Goal: Communication & Community: Answer question/provide support

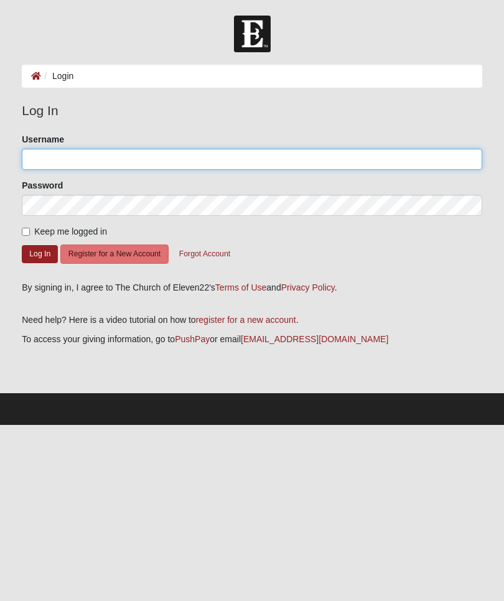
click at [308, 159] on input "Username" at bounding box center [252, 159] width 460 height 21
type input "[EMAIL_ADDRESS][DOMAIN_NAME]"
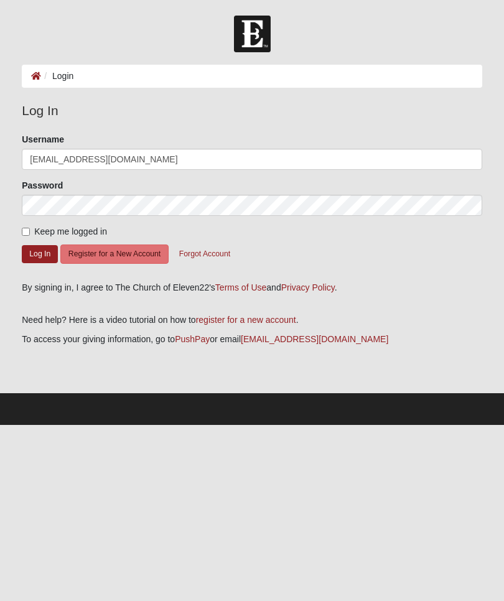
click at [40, 253] on button "Log In" at bounding box center [40, 254] width 36 height 18
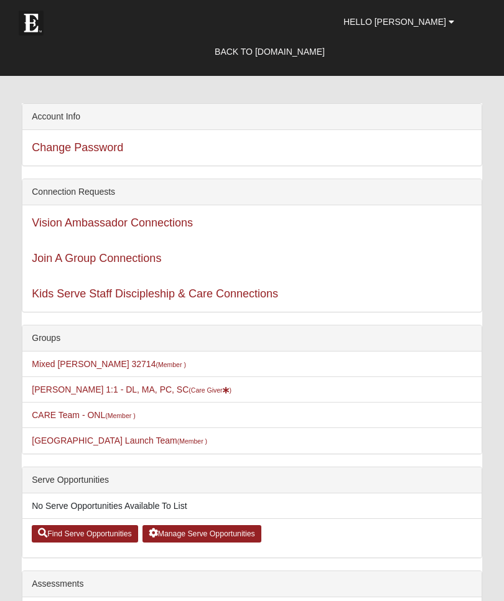
click at [235, 394] on li "Miriam Nieman 1:1 - DL, MA, PC, SC (Care Giver )" at bounding box center [251, 389] width 459 height 26
click at [201, 391] on small "(Care Giver )" at bounding box center [210, 389] width 43 height 7
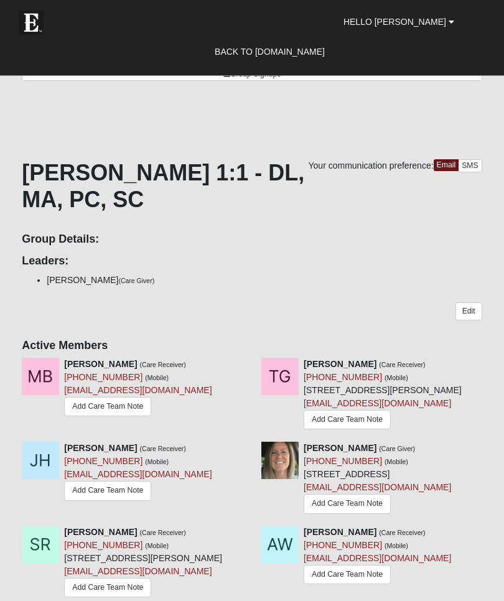
scroll to position [191, 0]
click at [121, 405] on link "Add Care Team Note" at bounding box center [107, 406] width 87 height 19
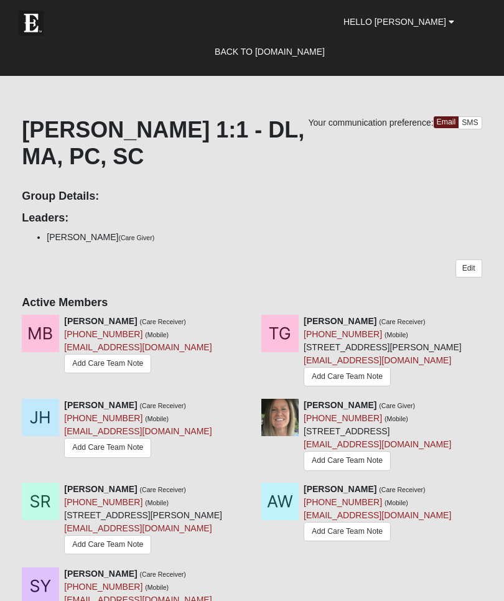
click at [358, 375] on link "Add Care Team Note" at bounding box center [347, 376] width 87 height 19
click at [113, 445] on link "Add Care Team Note" at bounding box center [107, 447] width 87 height 19
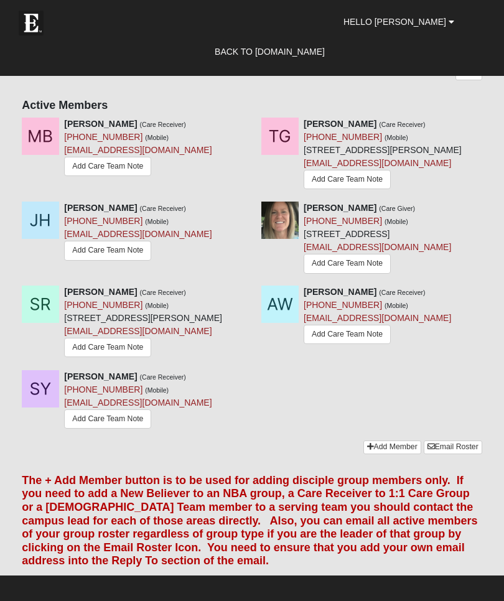
scroll to position [437, 0]
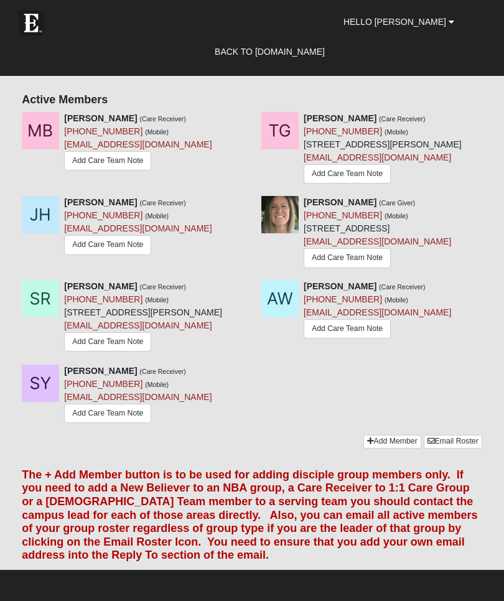
click at [105, 423] on link "Add Care Team Note" at bounding box center [107, 413] width 87 height 19
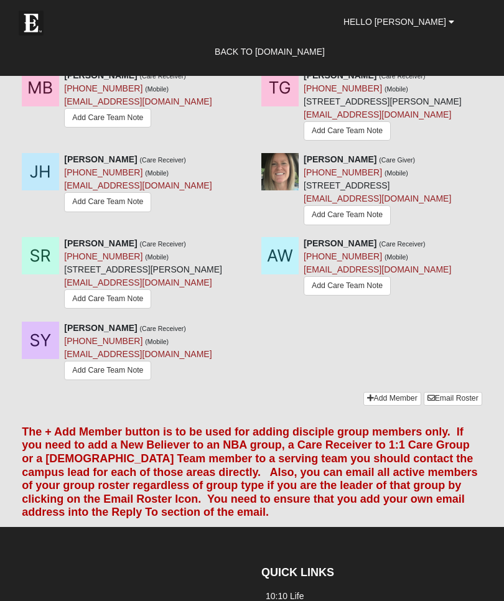
click at [357, 296] on link "Add Care Team Note" at bounding box center [347, 285] width 87 height 19
click at [116, 309] on link "Add Care Team Note" at bounding box center [107, 298] width 87 height 19
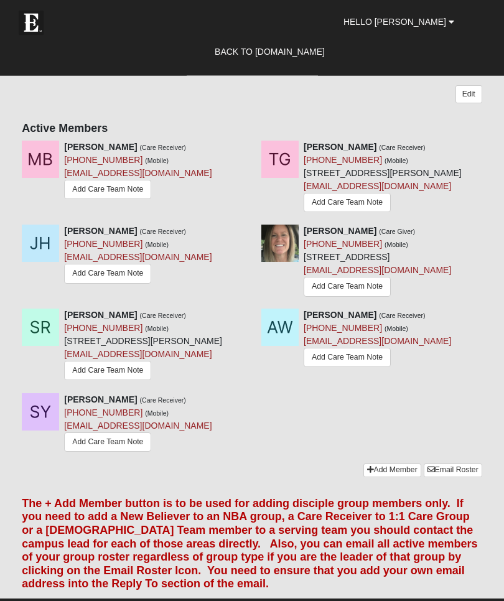
scroll to position [408, 0]
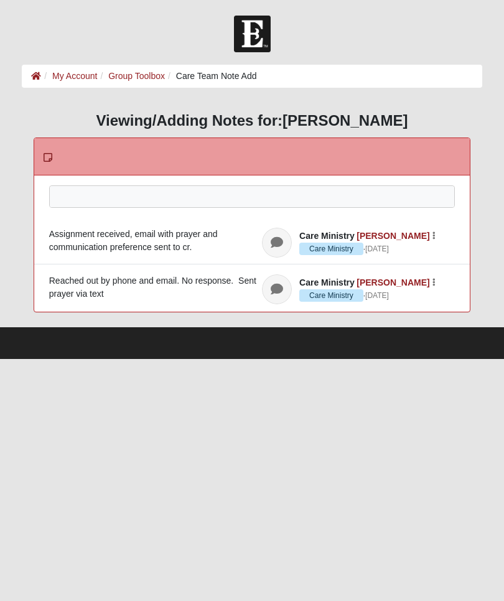
click at [182, 195] on div at bounding box center [252, 213] width 405 height 55
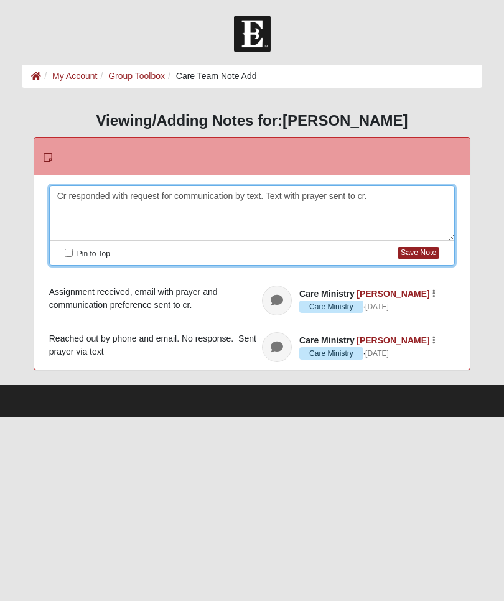
click at [417, 256] on button "Save Note" at bounding box center [419, 253] width 42 height 12
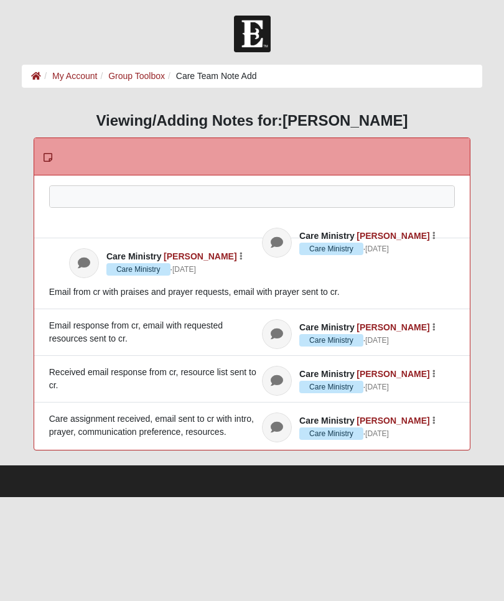
click at [300, 197] on div at bounding box center [252, 213] width 405 height 55
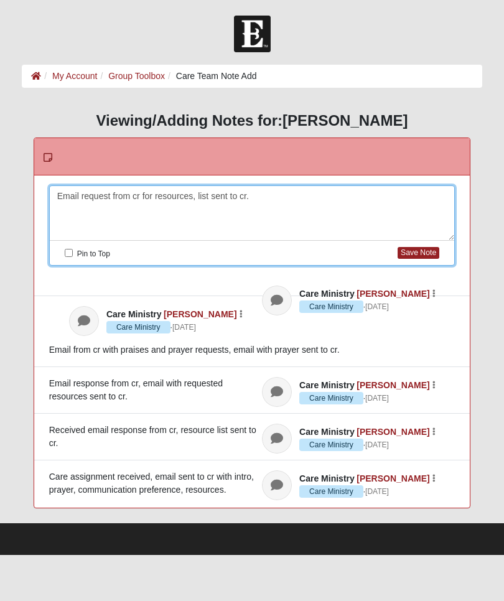
click at [419, 254] on button "Save Note" at bounding box center [419, 253] width 42 height 12
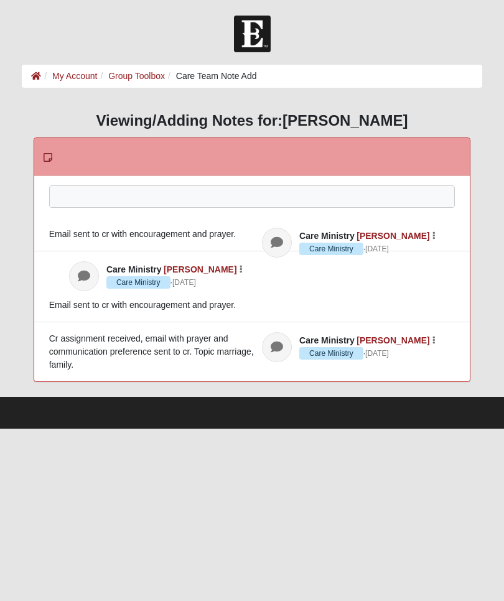
click at [349, 196] on div at bounding box center [252, 213] width 405 height 55
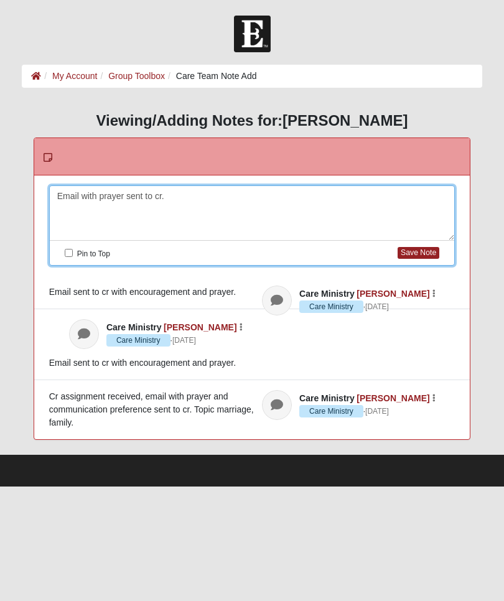
click at [418, 248] on button "Save Note" at bounding box center [419, 253] width 42 height 12
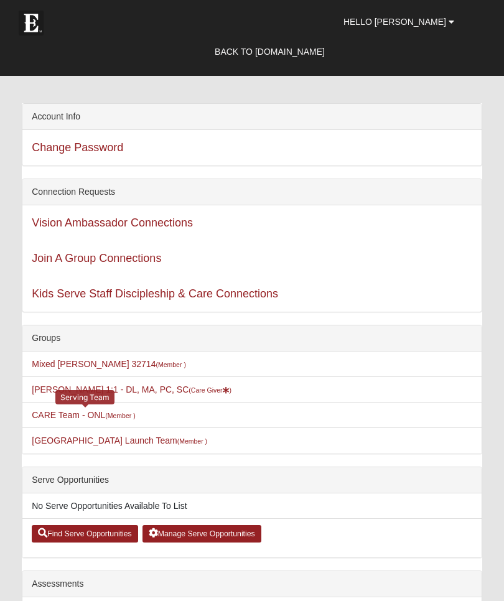
click at [126, 416] on small "(Member )" at bounding box center [120, 415] width 30 height 7
click at [129, 416] on small "(Member )" at bounding box center [120, 415] width 30 height 7
click at [110, 440] on link "St. Augustine Campus Launch Team (Member )" at bounding box center [119, 440] width 175 height 10
click at [103, 440] on link "St. Augustine Campus Launch Team (Member )" at bounding box center [119, 440] width 175 height 10
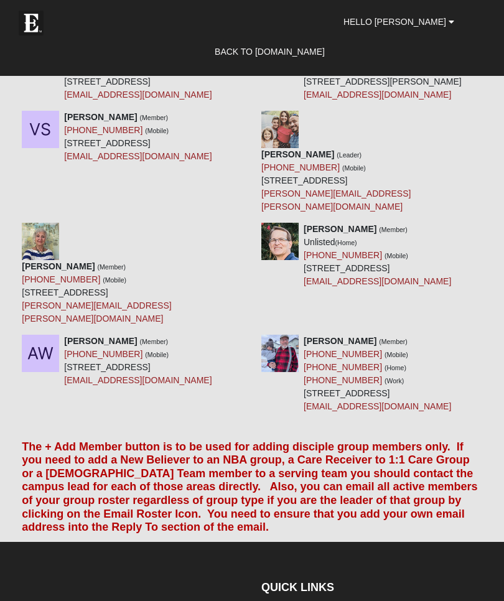
scroll to position [2050, 0]
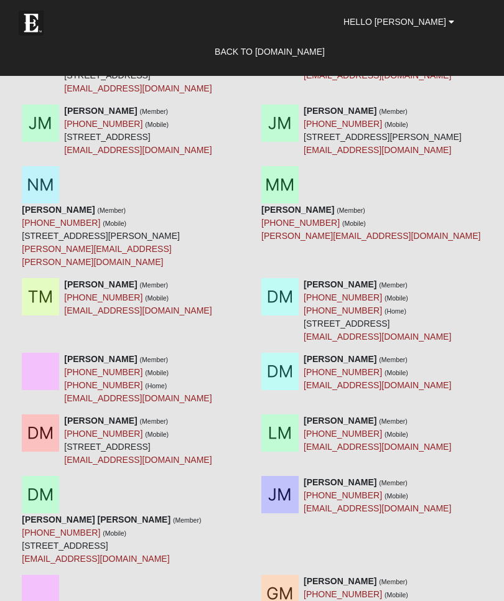
scroll to position [8553, 0]
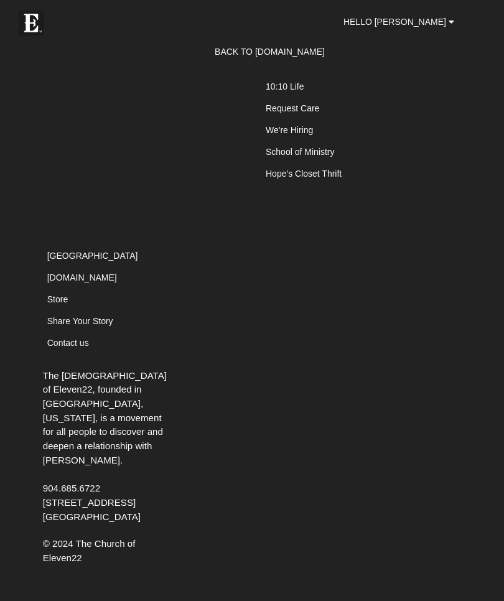
scroll to position [16239, 0]
click at [413, 20] on span "Hello [PERSON_NAME]" at bounding box center [394, 22] width 103 height 10
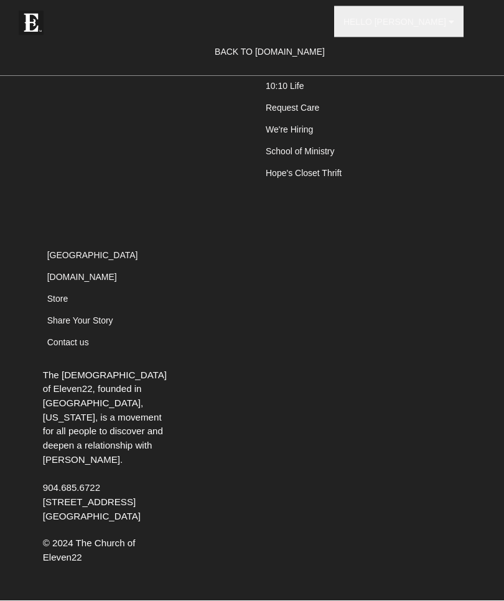
scroll to position [16554, 0]
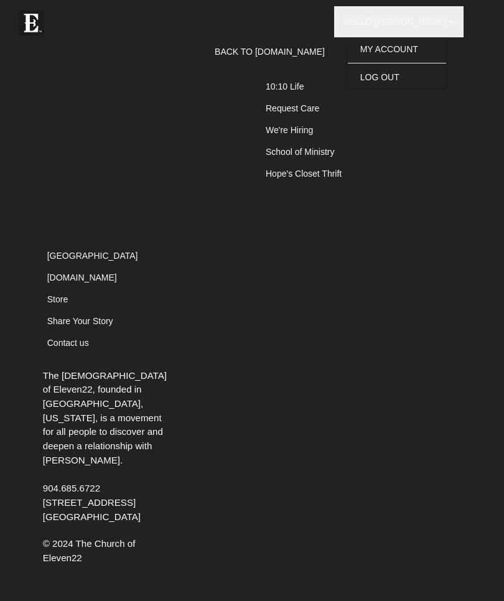
click at [405, 80] on link "Log Out" at bounding box center [397, 77] width 98 height 16
